Goal: Information Seeking & Learning: Learn about a topic

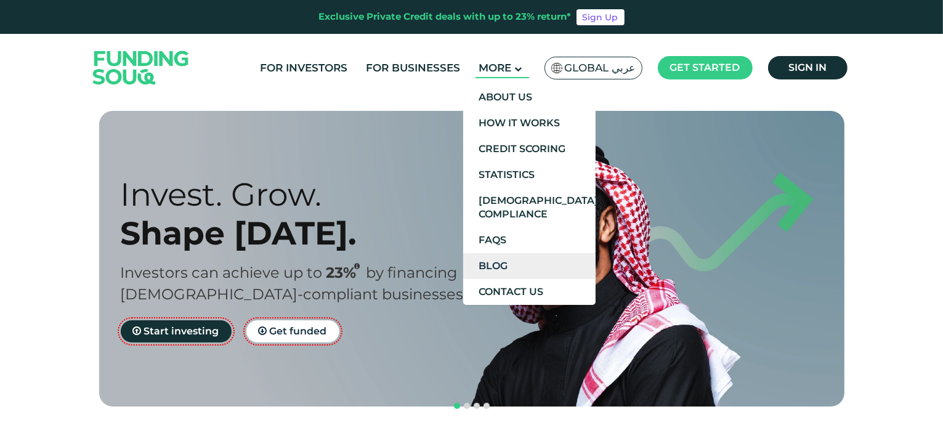
click at [523, 268] on link "Blog" at bounding box center [529, 266] width 132 height 26
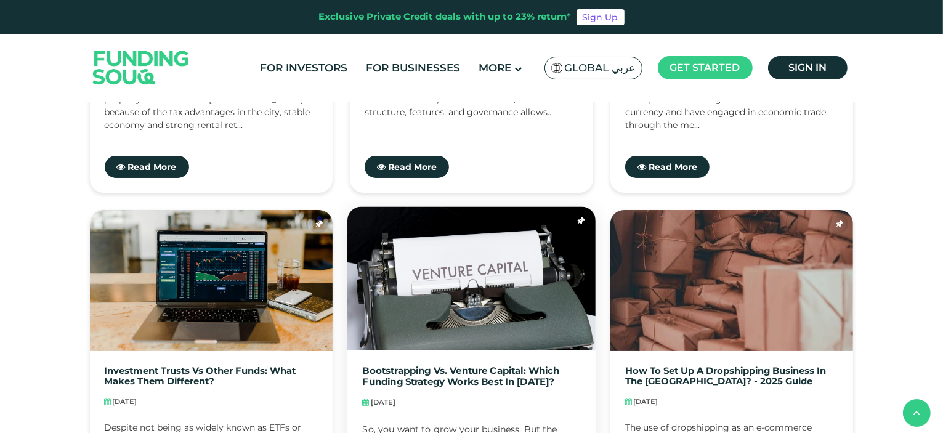
scroll to position [554, 0]
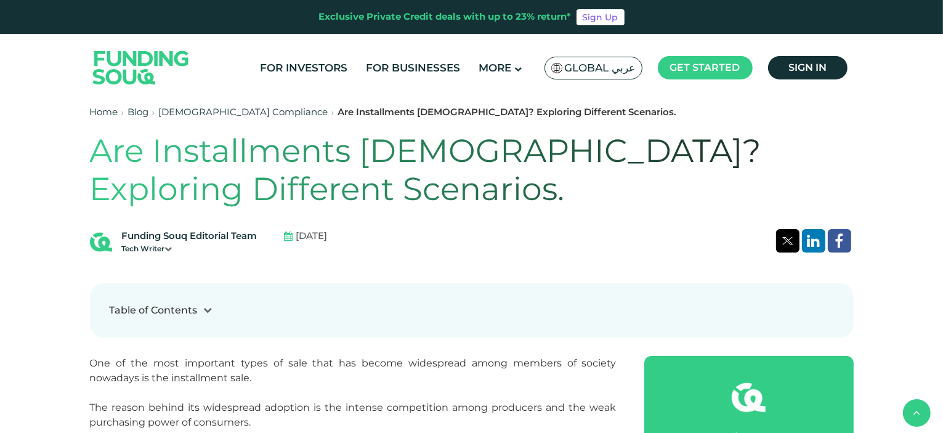
scroll to position [308, 0]
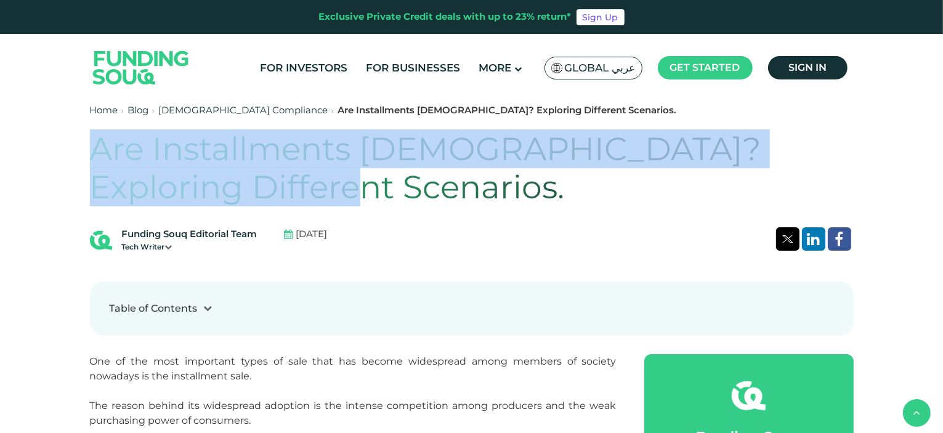
drag, startPoint x: 94, startPoint y: 150, endPoint x: 272, endPoint y: 183, distance: 181.7
click at [272, 183] on h1 "Are Installments Halal? Exploring Different Scenarios." at bounding box center [471, 168] width 763 height 77
copy h1 "Are Installments Halal? Exploring Different Scenarios."
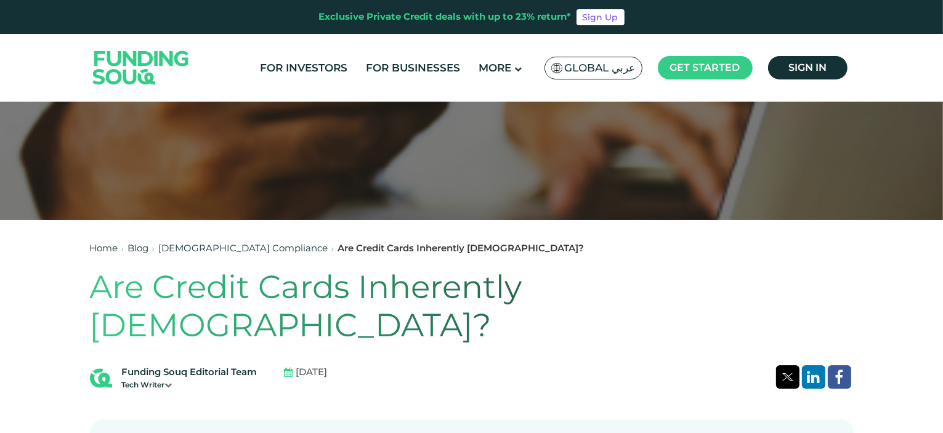
scroll to position [185, 0]
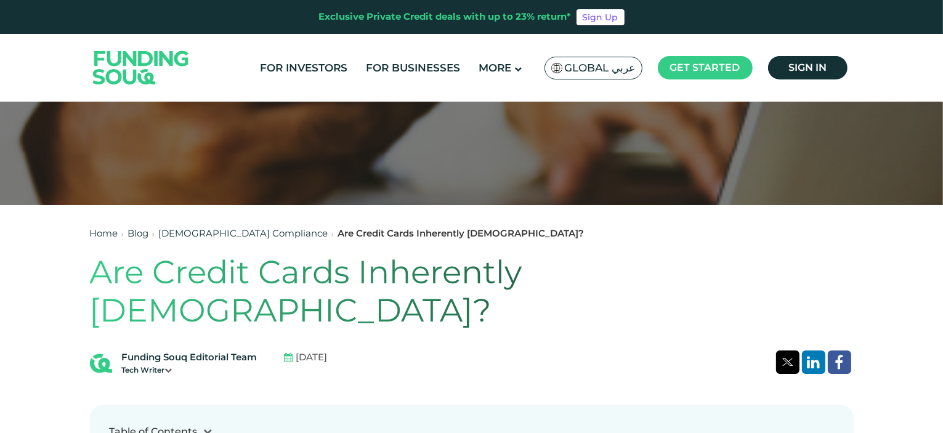
click at [411, 273] on h1 "Are Credit Cards Inherently Haram?" at bounding box center [471, 291] width 763 height 77
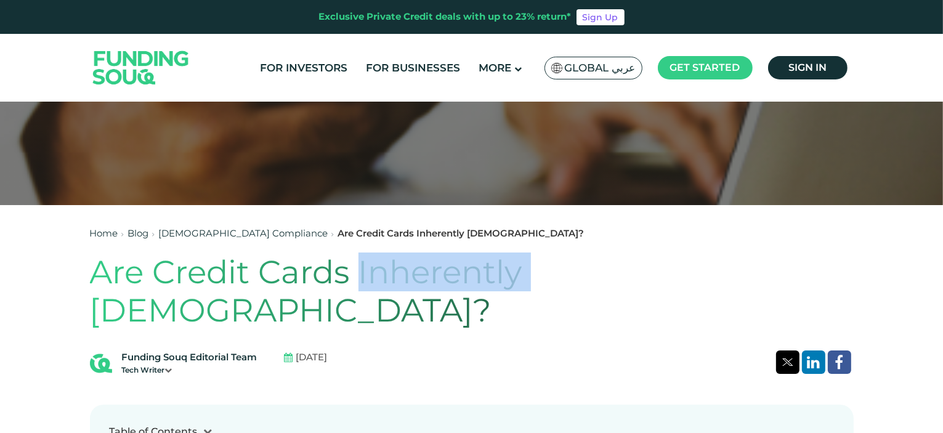
click at [411, 273] on h1 "Are Credit Cards Inherently Haram?" at bounding box center [471, 291] width 763 height 77
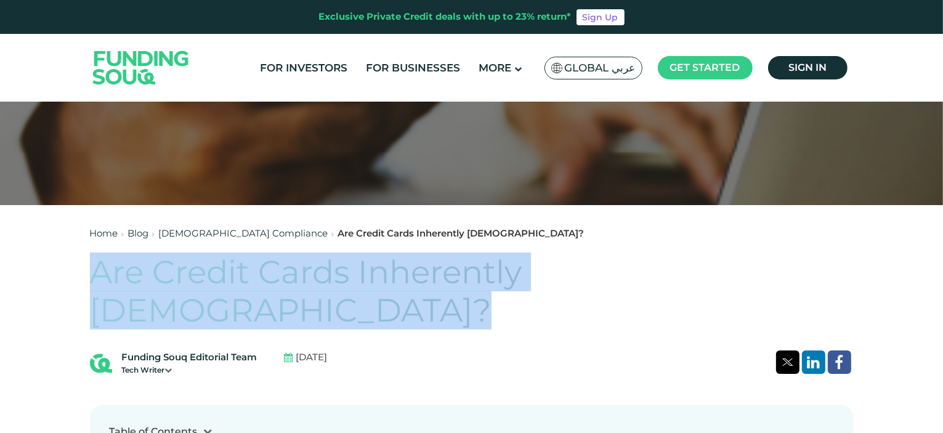
click at [411, 273] on h1 "Are Credit Cards Inherently Haram?" at bounding box center [471, 291] width 763 height 77
copy div "Are Credit Cards Inherently Haram?"
